Goal: Information Seeking & Learning: Learn about a topic

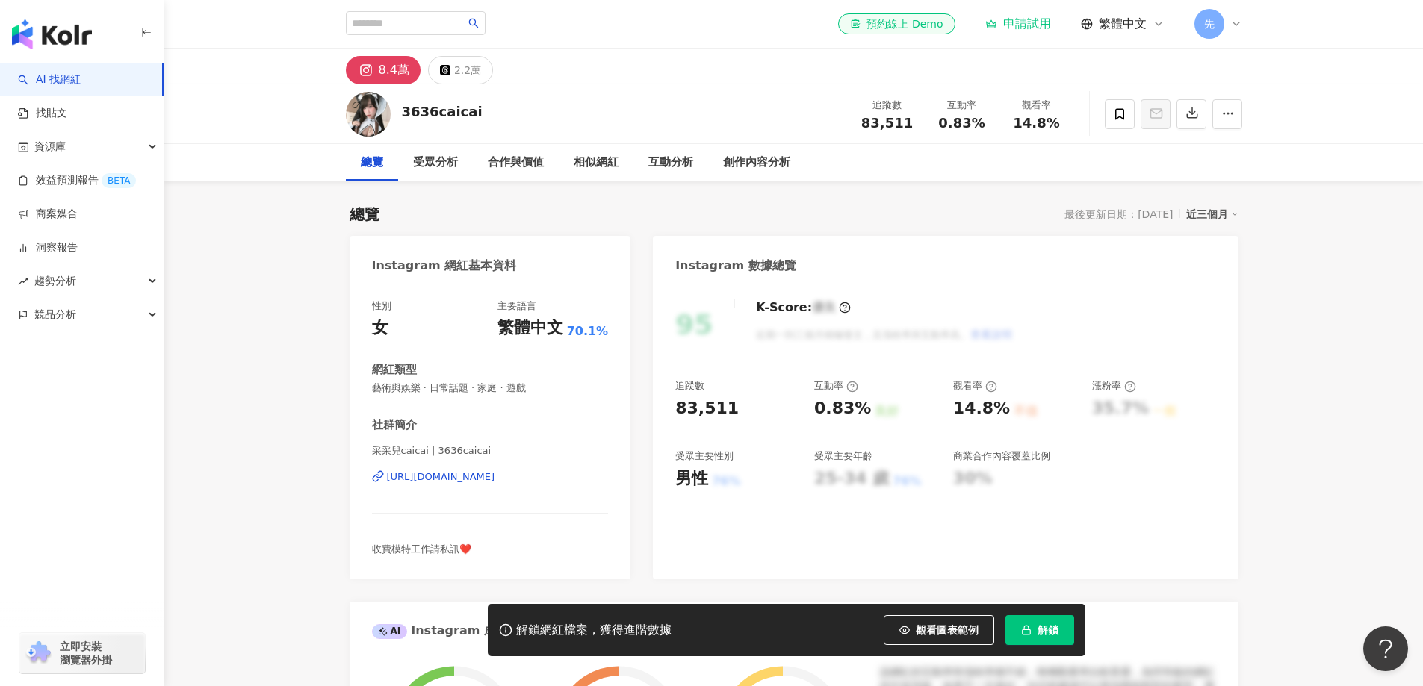
click at [493, 475] on div "[URL][DOMAIN_NAME]" at bounding box center [441, 477] width 108 height 13
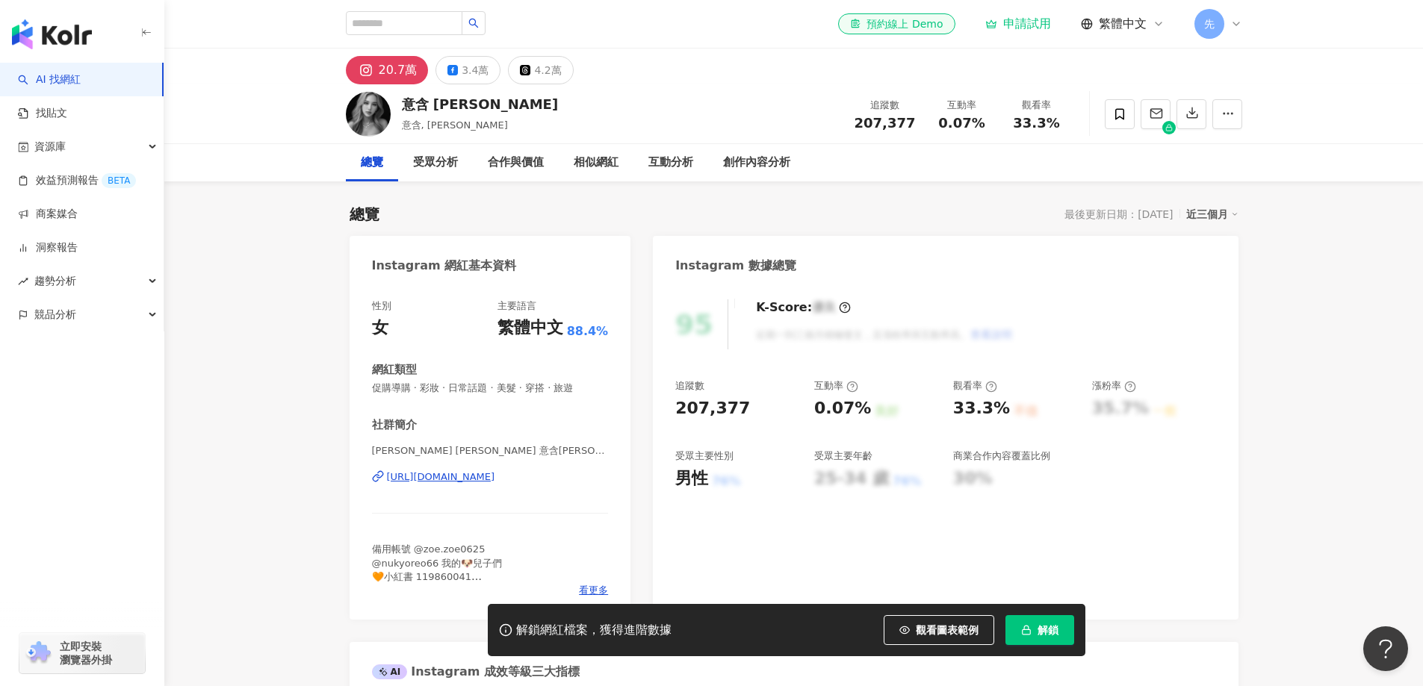
click at [491, 483] on div "https://www.instagram.com/zzoeshen/" at bounding box center [441, 477] width 108 height 13
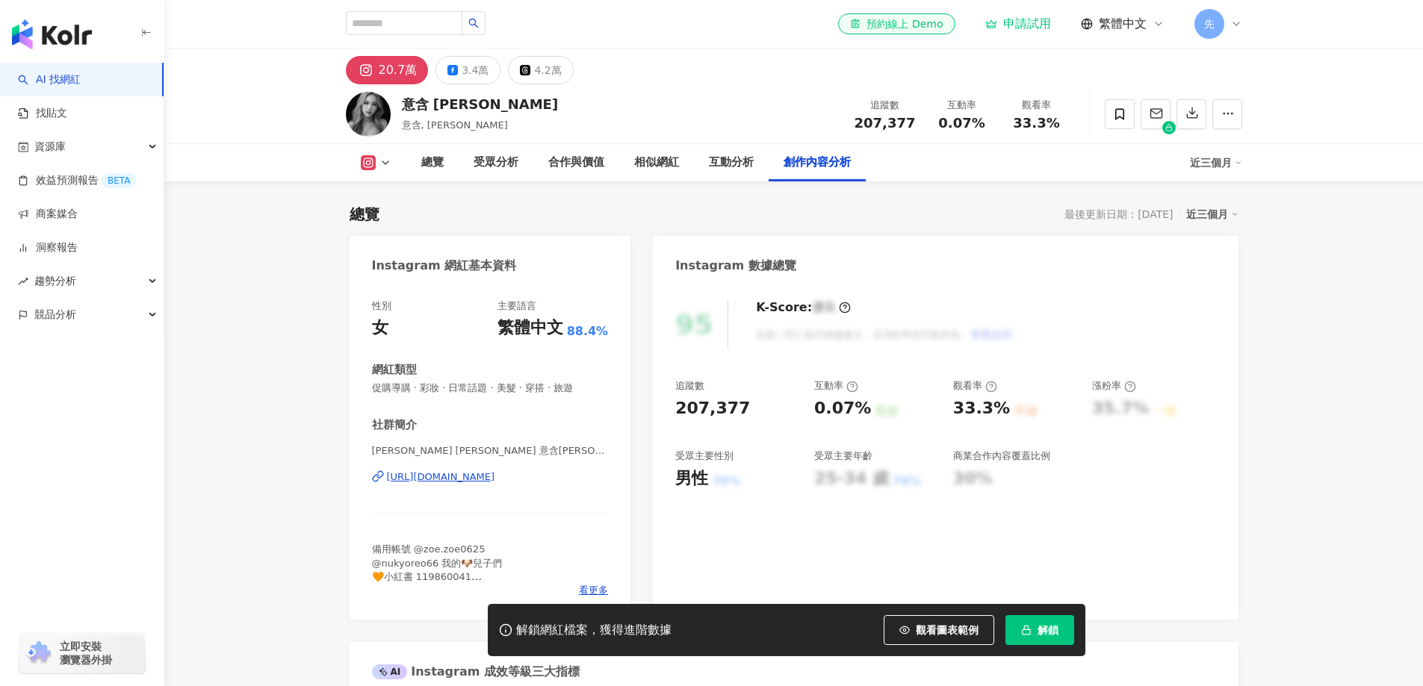
scroll to position [4557, 0]
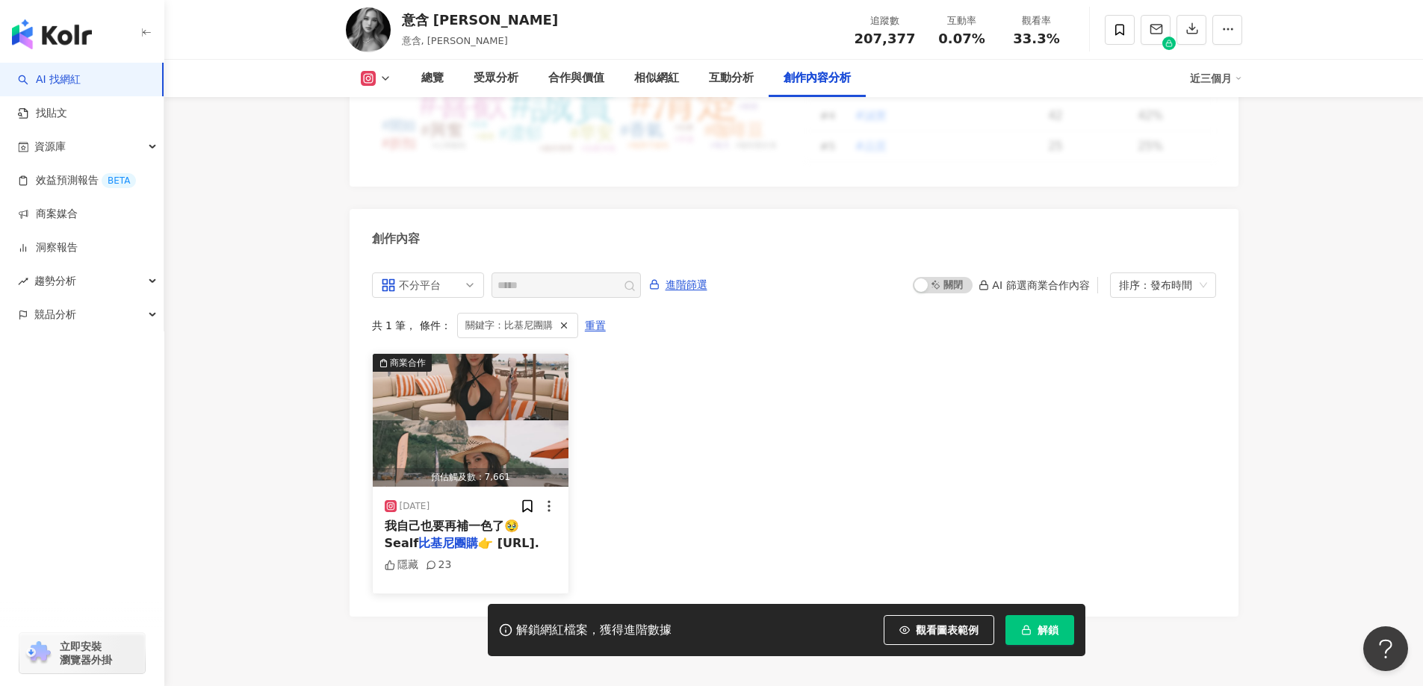
click at [483, 536] on span "👉 https://www." at bounding box center [508, 543] width 61 height 14
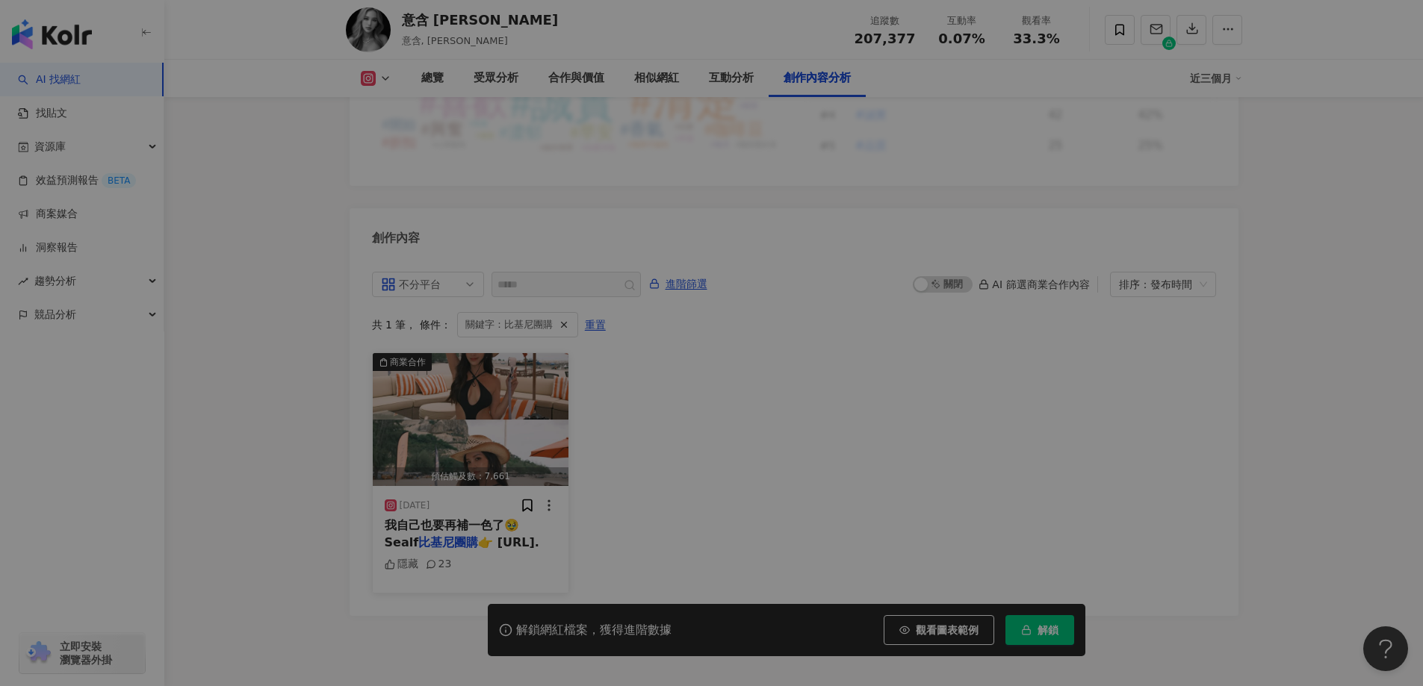
scroll to position [0, 0]
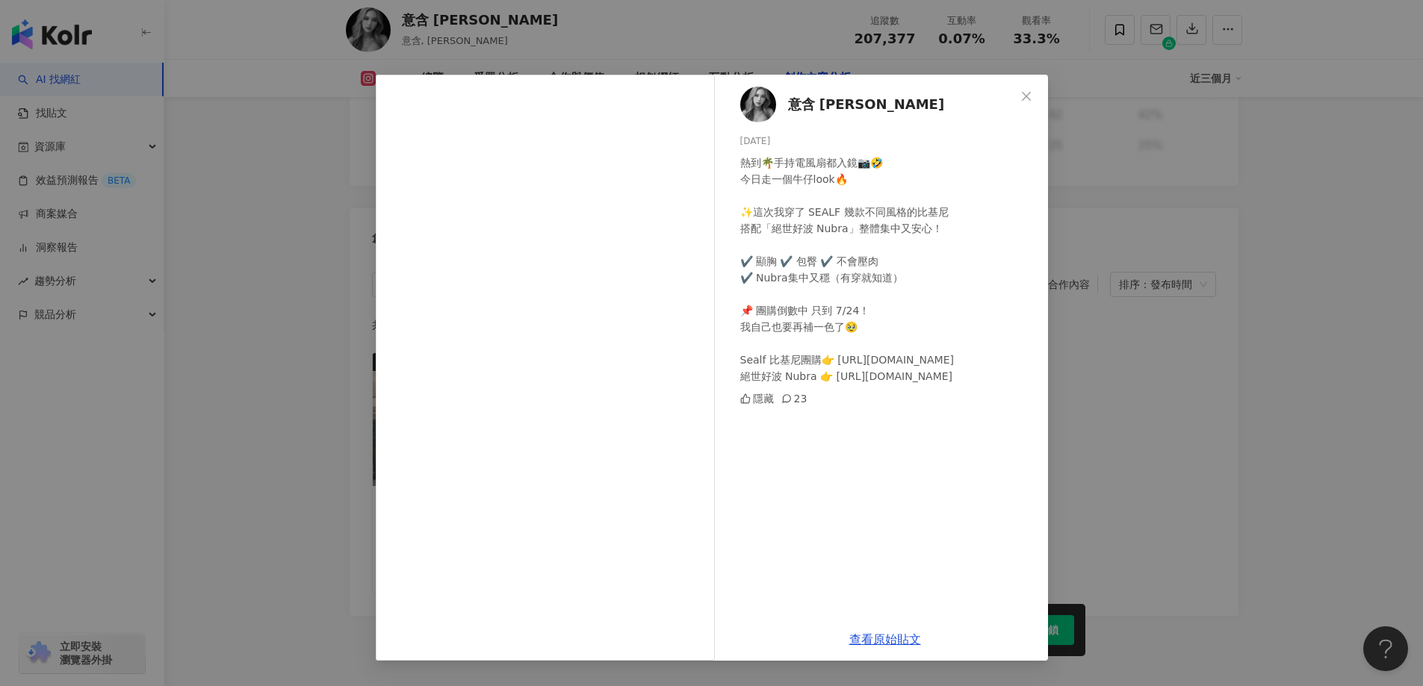
drag, startPoint x: 835, startPoint y: 356, endPoint x: 843, endPoint y: 377, distance: 22.5
click at [843, 377] on div "熱到🌴手持電風扇都入鏡📷🤣 今日走一個牛仔look🔥 ✨這次我穿了 SEALF 幾款不同風格的比基尼 搭配「絕世好波 Nubra」整體集中又安心！ ✔️ 顯胸…" at bounding box center [888, 270] width 296 height 230
click at [883, 639] on link "查看原始貼文" at bounding box center [885, 640] width 72 height 14
